Goal: Entertainment & Leisure: Consume media (video, audio)

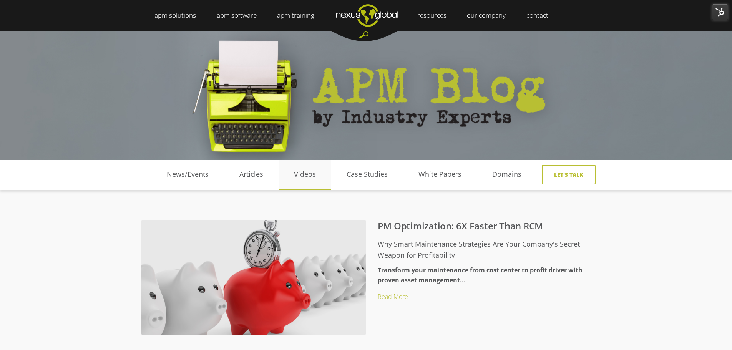
click at [303, 175] on link "Videos" at bounding box center [305, 175] width 53 height 12
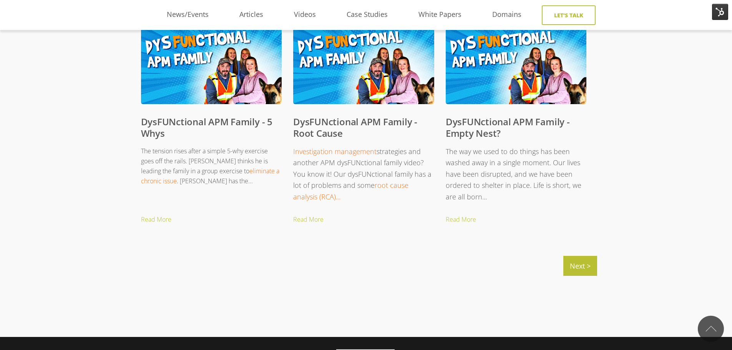
scroll to position [807, 0]
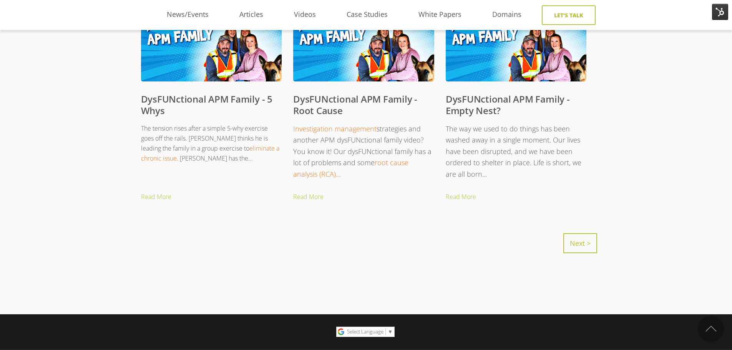
click at [595, 245] on link "Next >" at bounding box center [581, 243] width 34 height 20
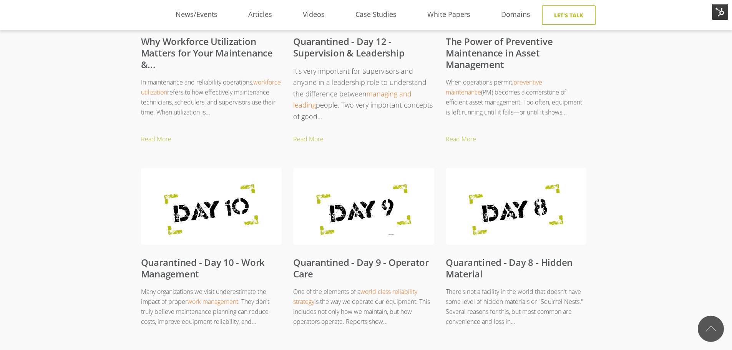
scroll to position [461, 0]
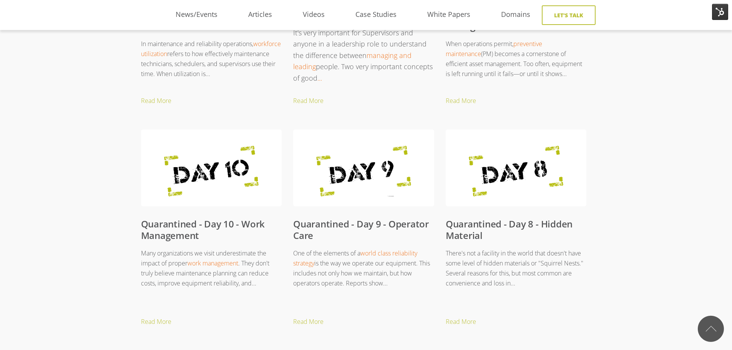
click at [363, 223] on link "Quarantined - Day 9 - Operator Care" at bounding box center [361, 230] width 136 height 24
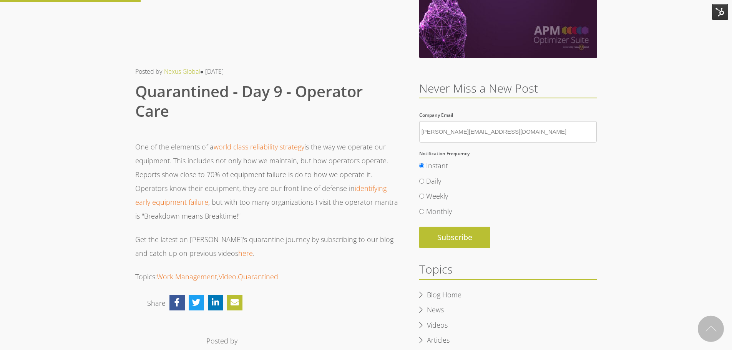
scroll to position [154, 0]
